Goal: Navigation & Orientation: Go to known website

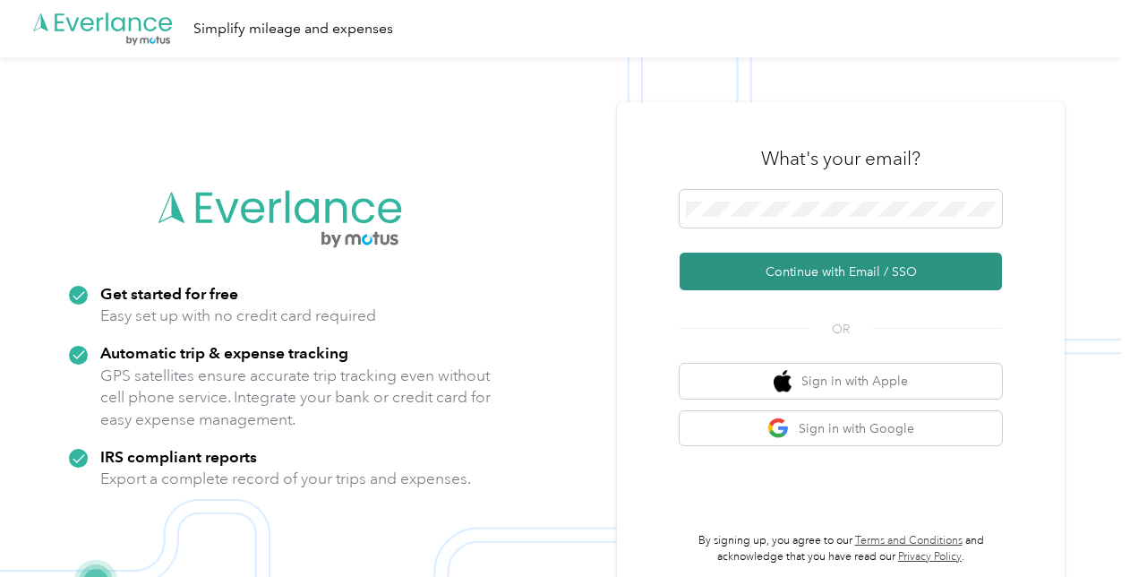
click at [754, 269] on button "Continue with Email / SSO" at bounding box center [841, 272] width 322 height 38
